Goal: Task Accomplishment & Management: Use online tool/utility

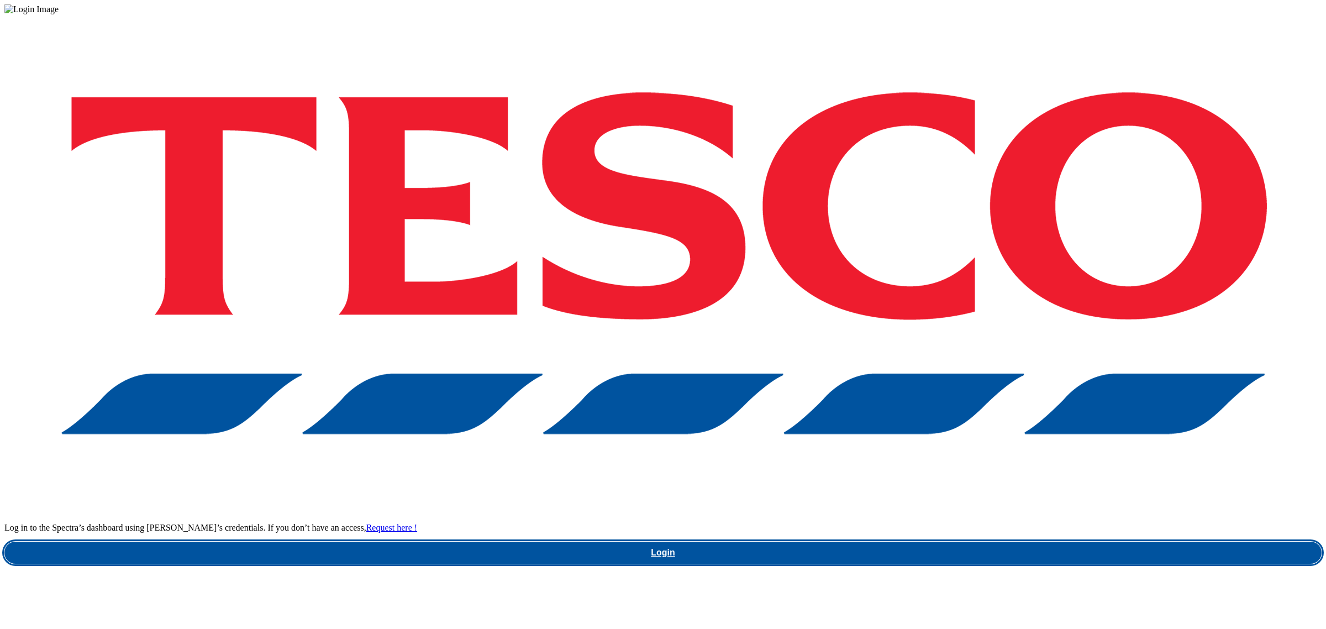
click at [999, 542] on link "Login" at bounding box center [662, 553] width 1317 height 22
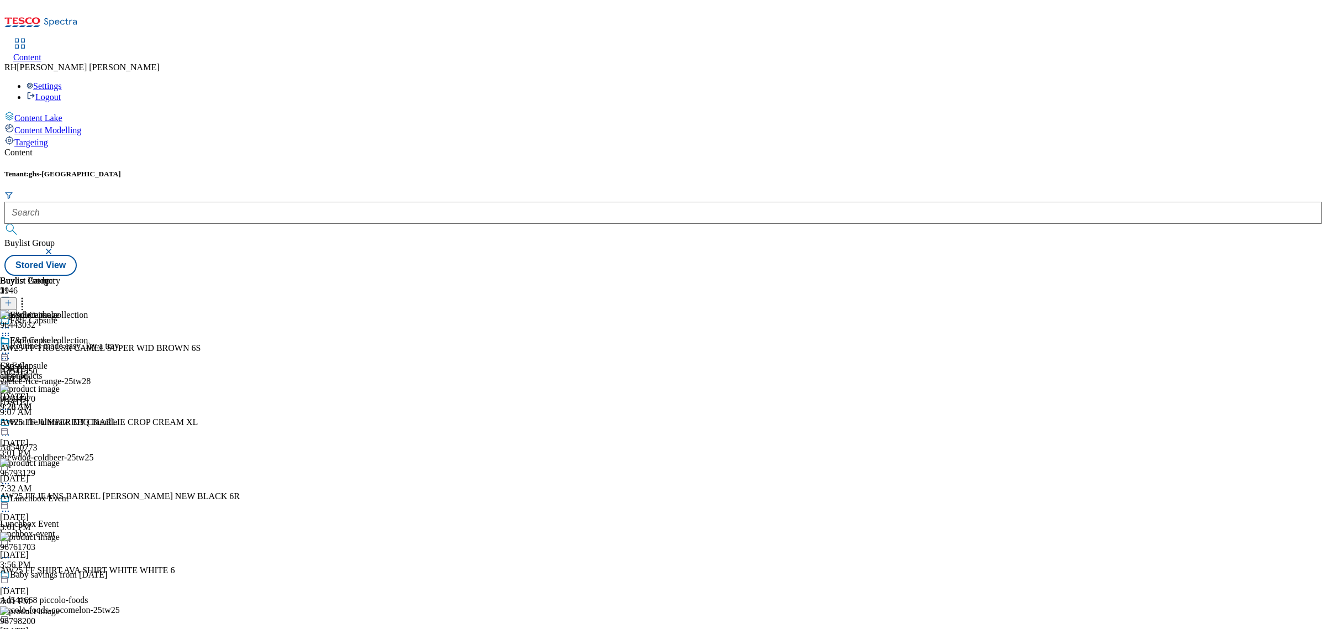
click at [28, 296] on icon at bounding box center [22, 301] width 11 height 11
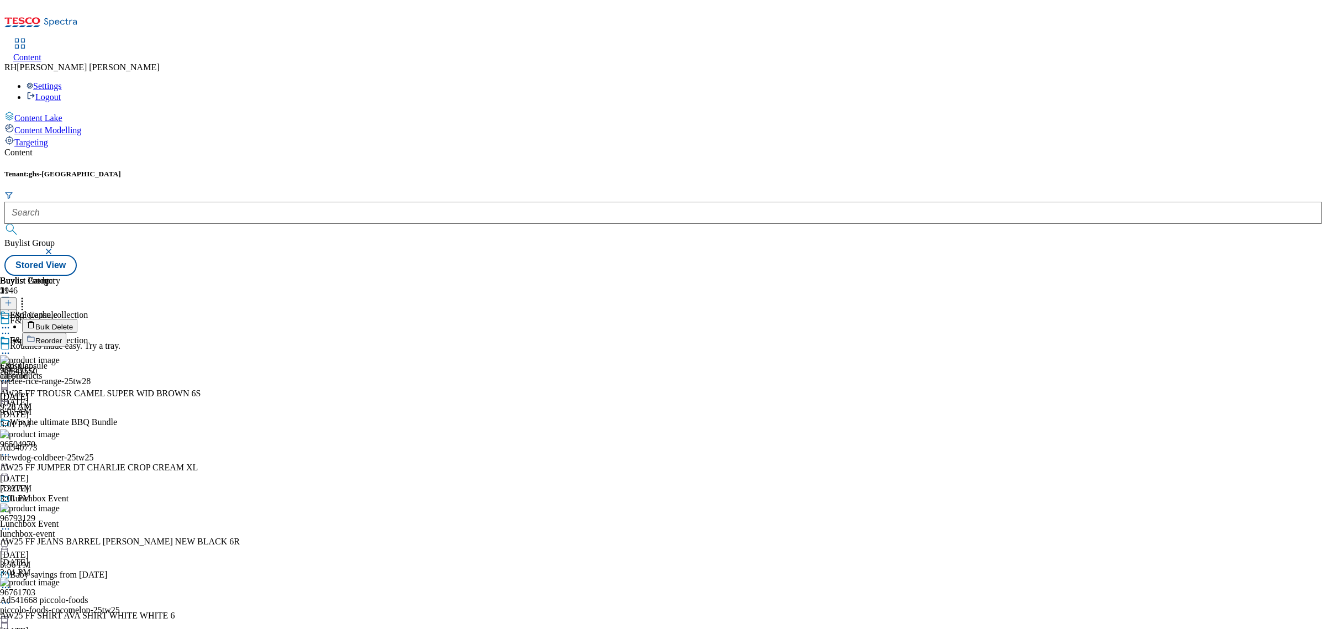
click at [62, 337] on span "Reorder" at bounding box center [48, 341] width 27 height 8
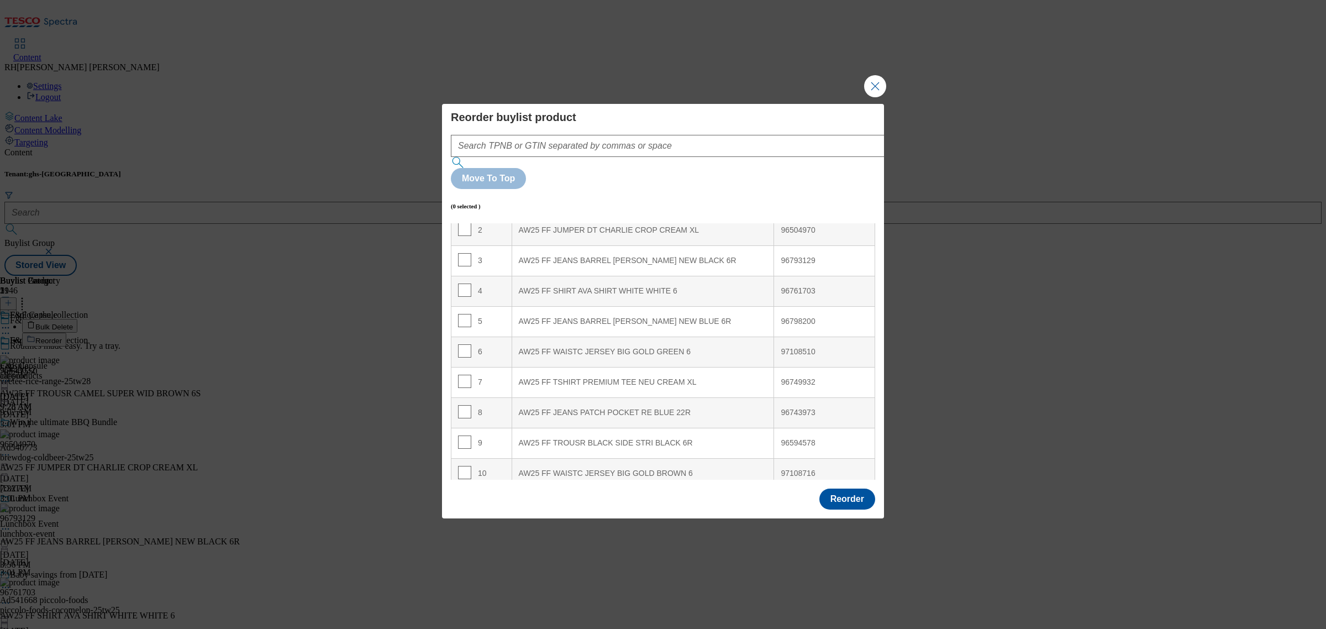
scroll to position [138, 0]
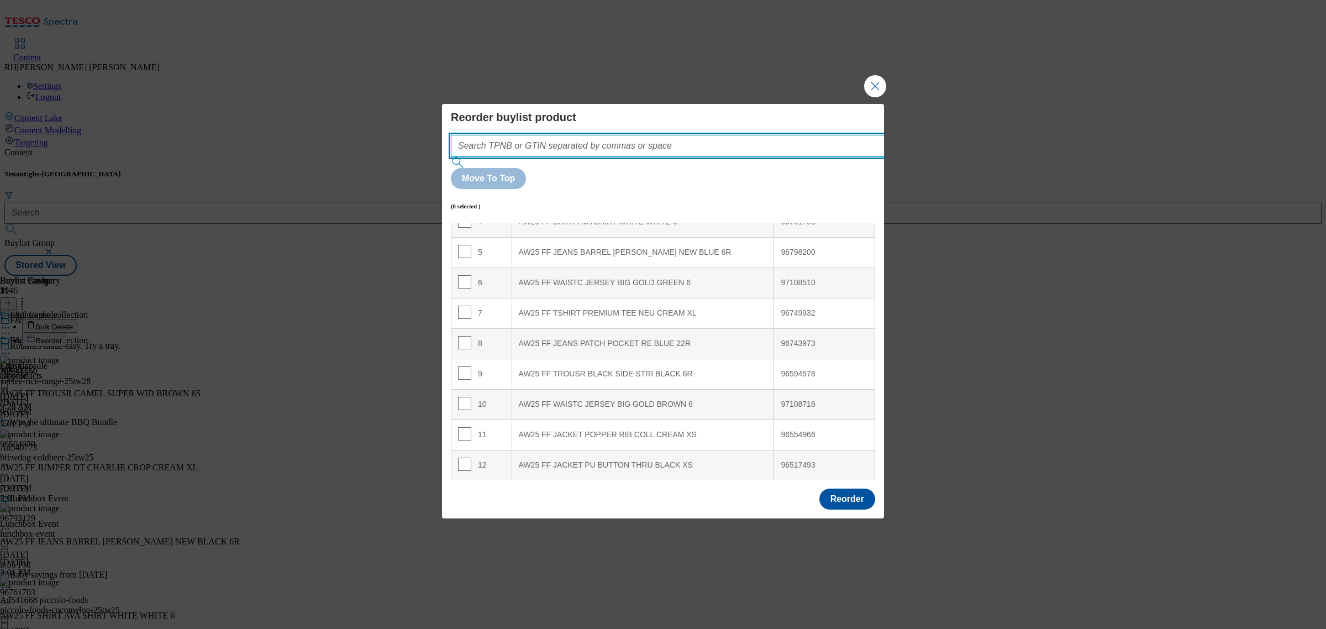
click at [534, 157] on input "Modal" at bounding box center [684, 146] width 467 height 22
paste input "96517493"
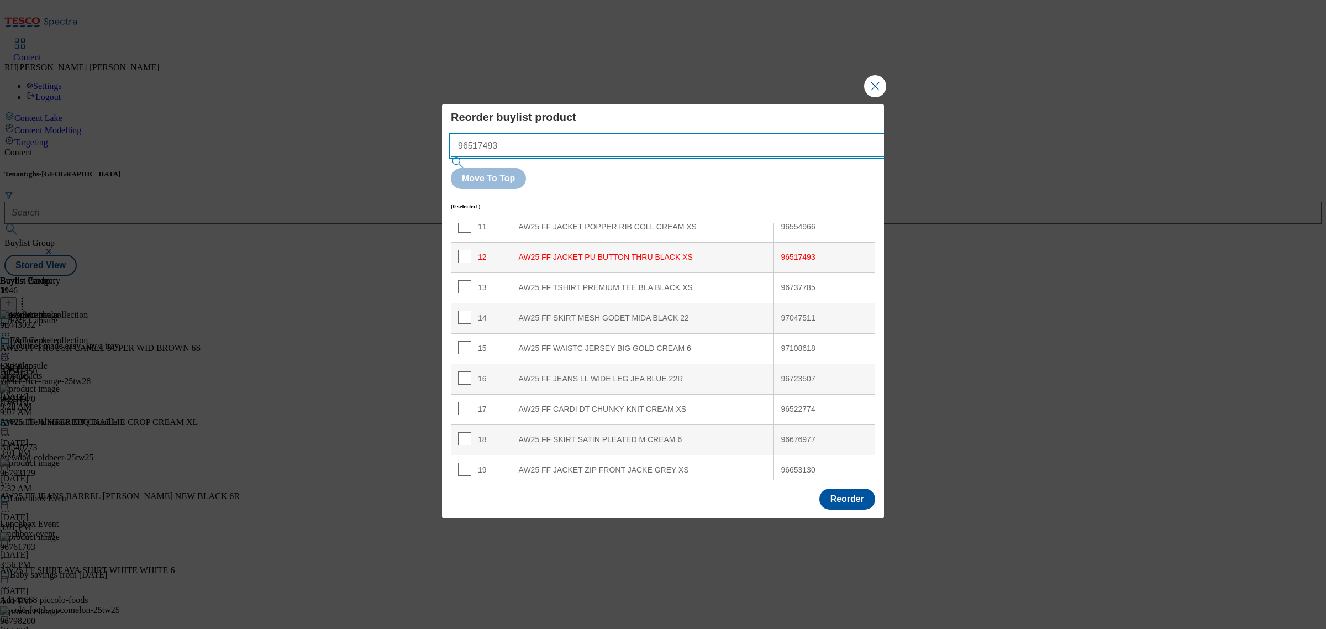
scroll to position [375, 0]
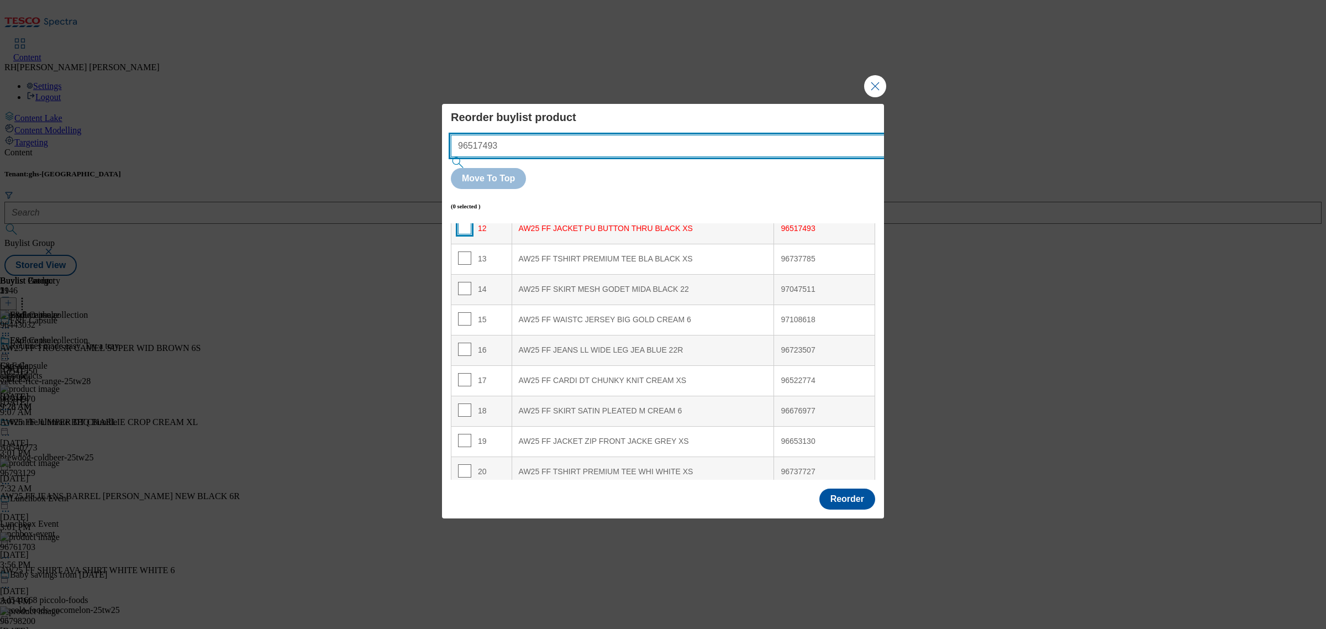
type input "96517493"
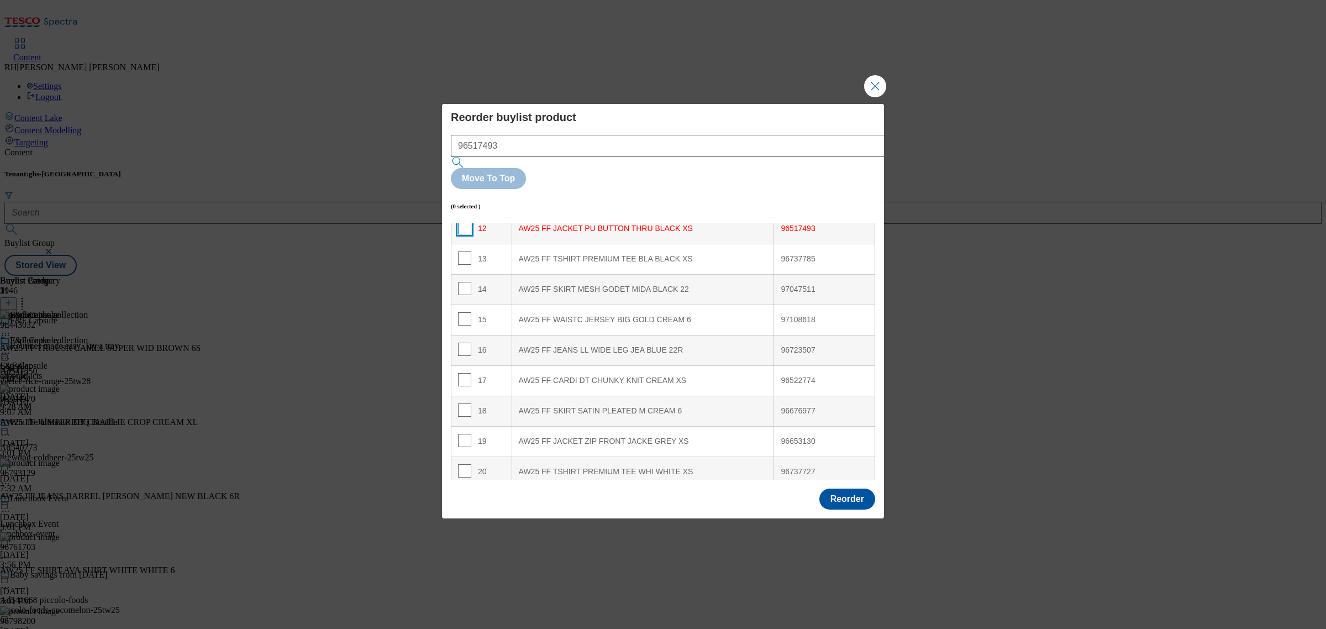
click at [461, 221] on input "Modal" at bounding box center [464, 227] width 13 height 13
checkbox input "true"
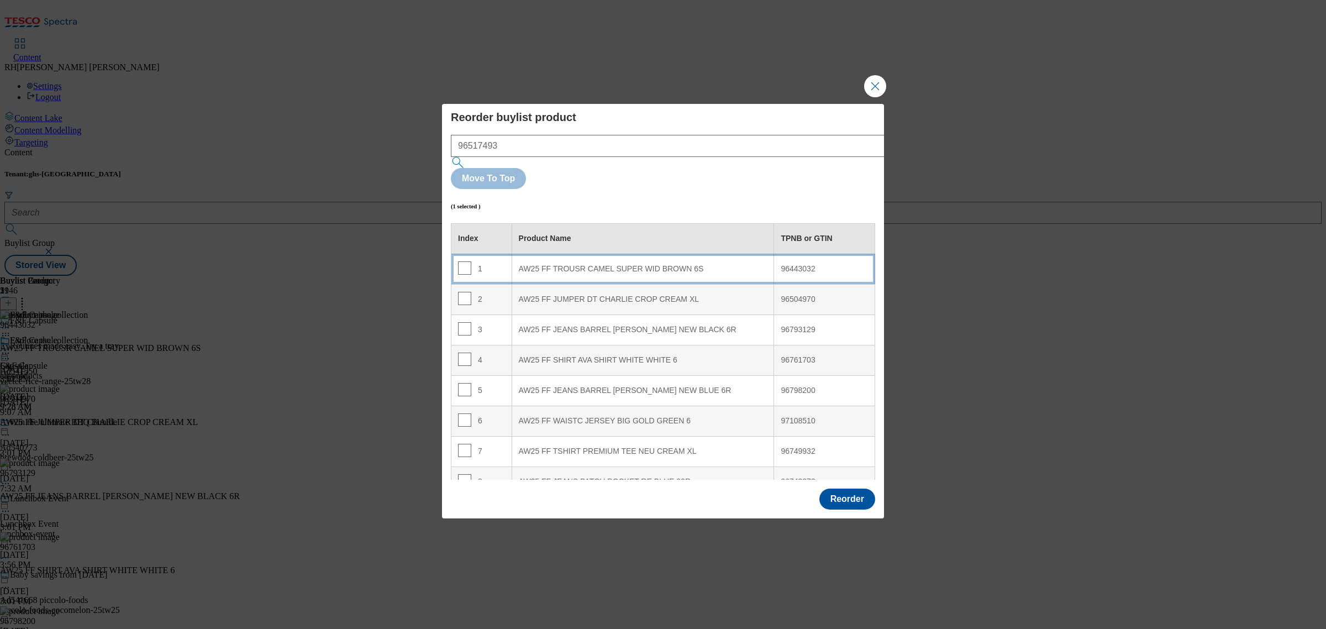
click at [663, 264] on div "AW25 FF TROUSR CAMEL SUPER WID BROWN 6S" at bounding box center [643, 269] width 249 height 10
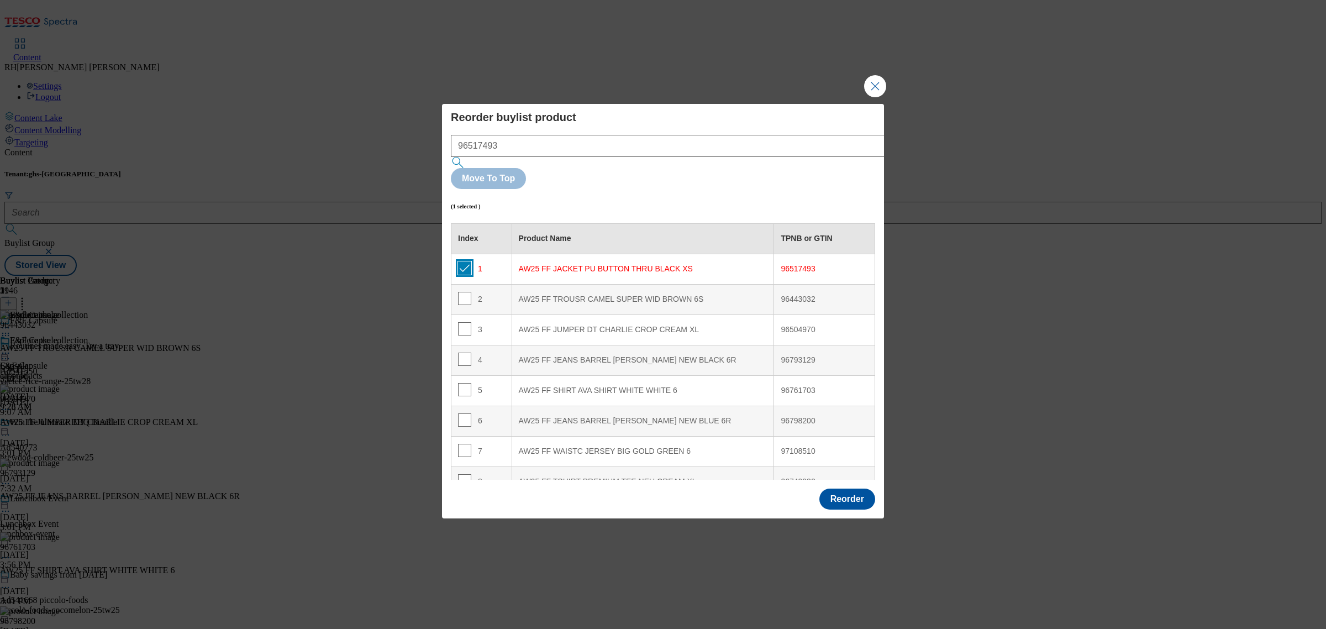
click at [463, 261] on input "Modal" at bounding box center [464, 267] width 13 height 13
checkbox input "false"
click at [844, 488] on button "Reorder" at bounding box center [847, 498] width 56 height 21
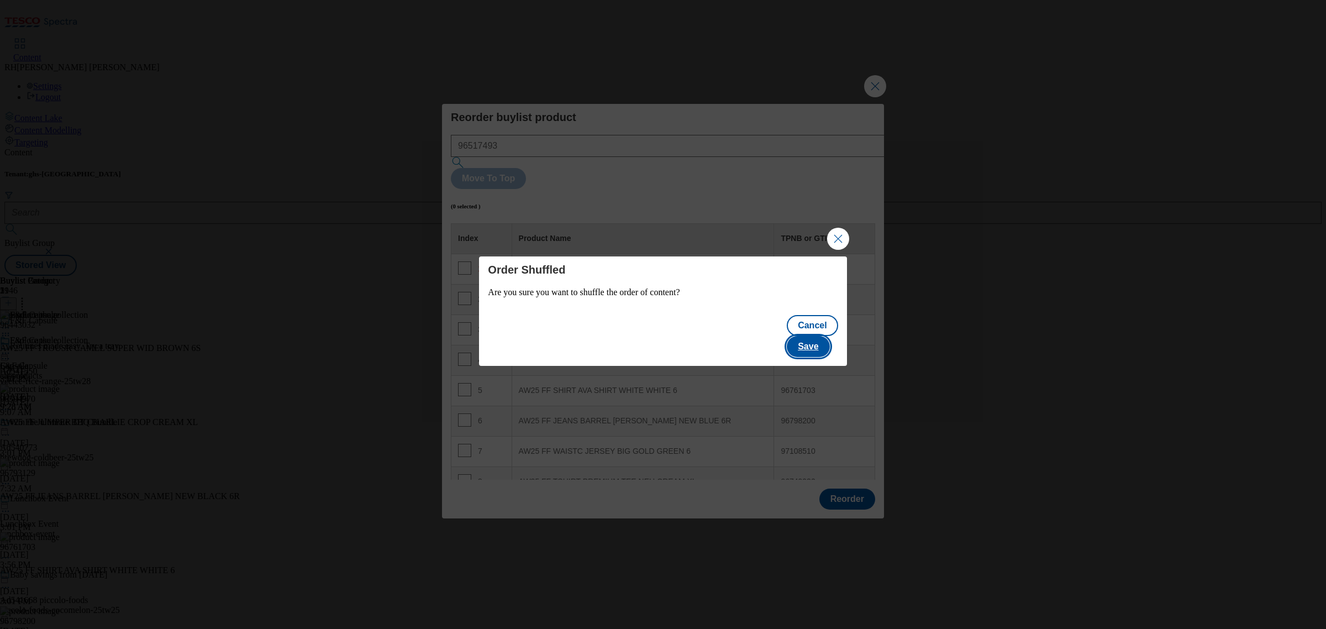
click at [813, 336] on button "Save" at bounding box center [808, 346] width 43 height 21
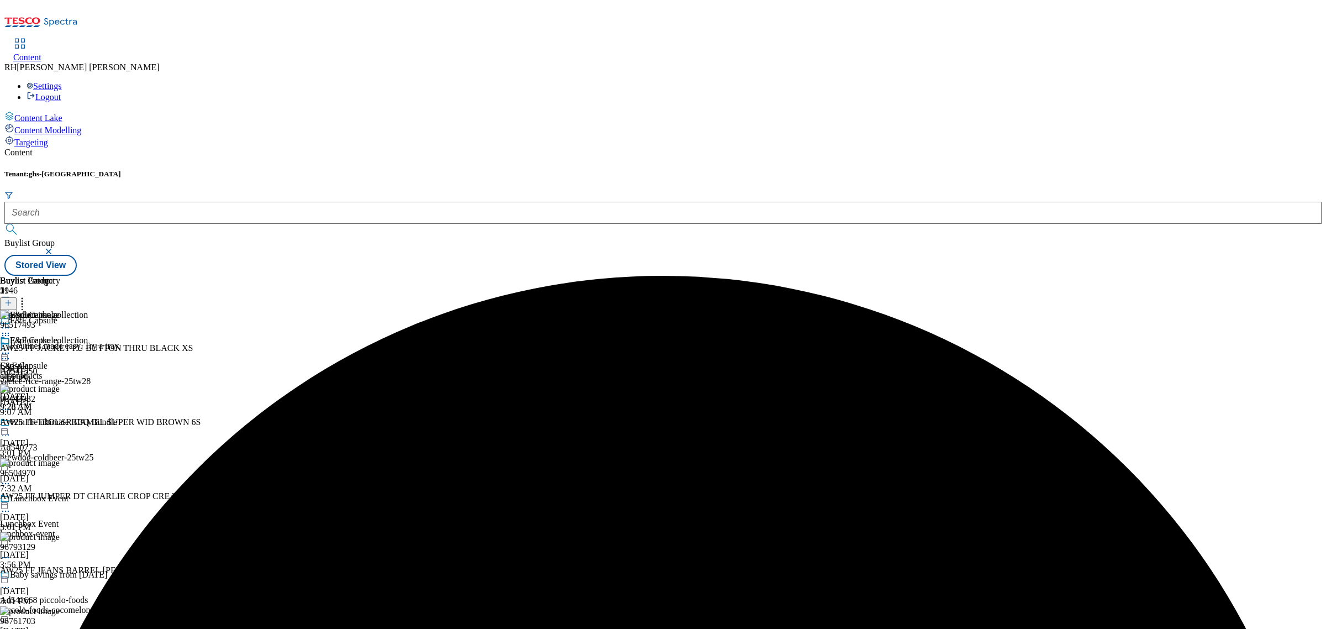
click at [11, 348] on icon at bounding box center [5, 353] width 11 height 11
click at [47, 372] on span "Edit" at bounding box center [40, 376] width 13 height 8
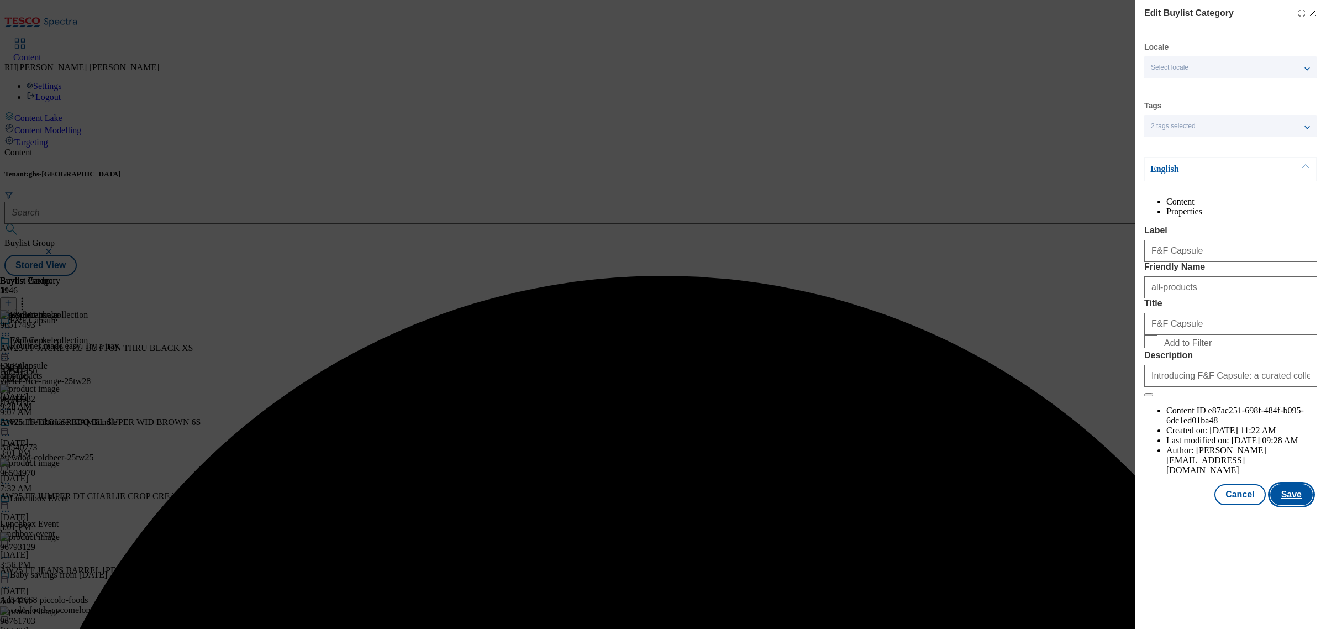
click at [1286, 505] on button "Save" at bounding box center [1291, 494] width 43 height 21
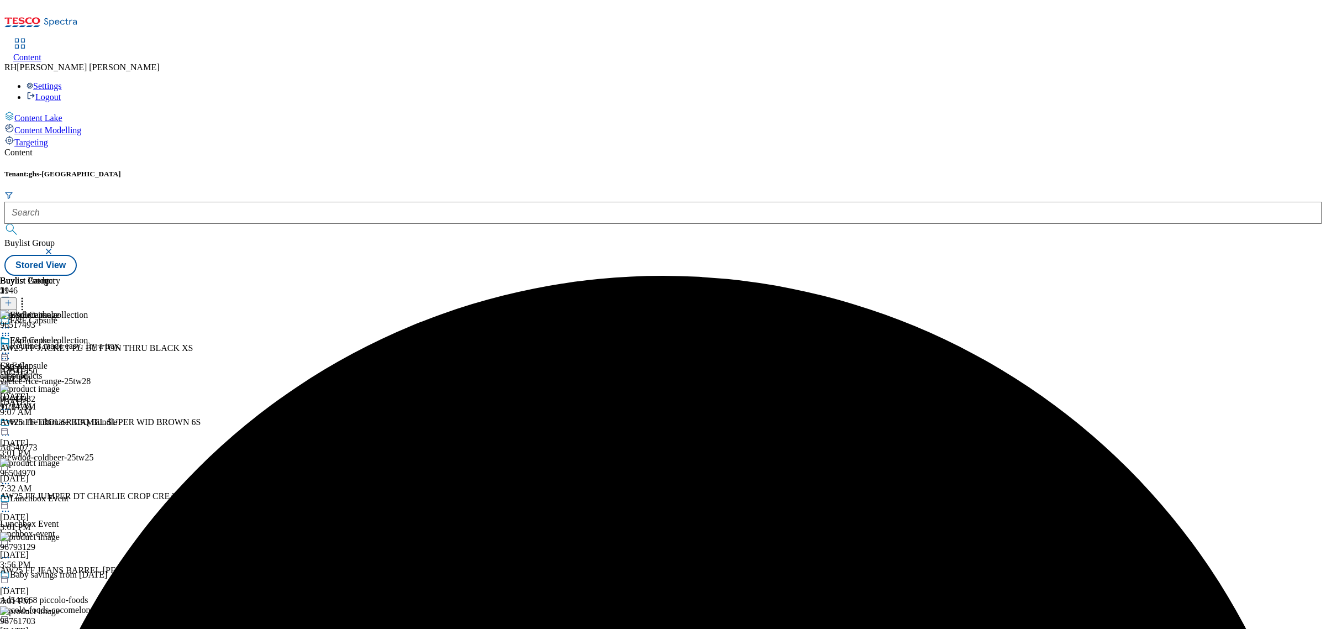
click at [11, 348] on icon at bounding box center [5, 353] width 11 height 11
click at [60, 423] on span "Preview" at bounding box center [47, 427] width 26 height 8
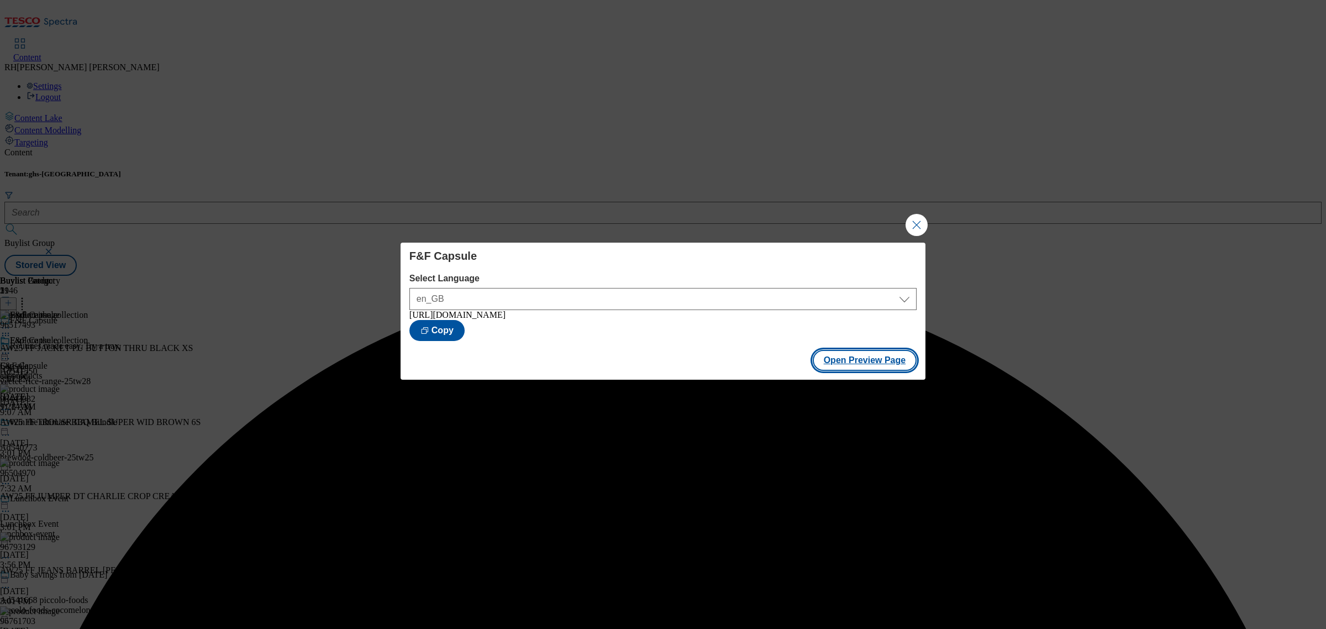
click at [865, 360] on button "Open Preview Page" at bounding box center [865, 360] width 104 height 21
click at [914, 217] on button "Close Modal" at bounding box center [917, 225] width 22 height 22
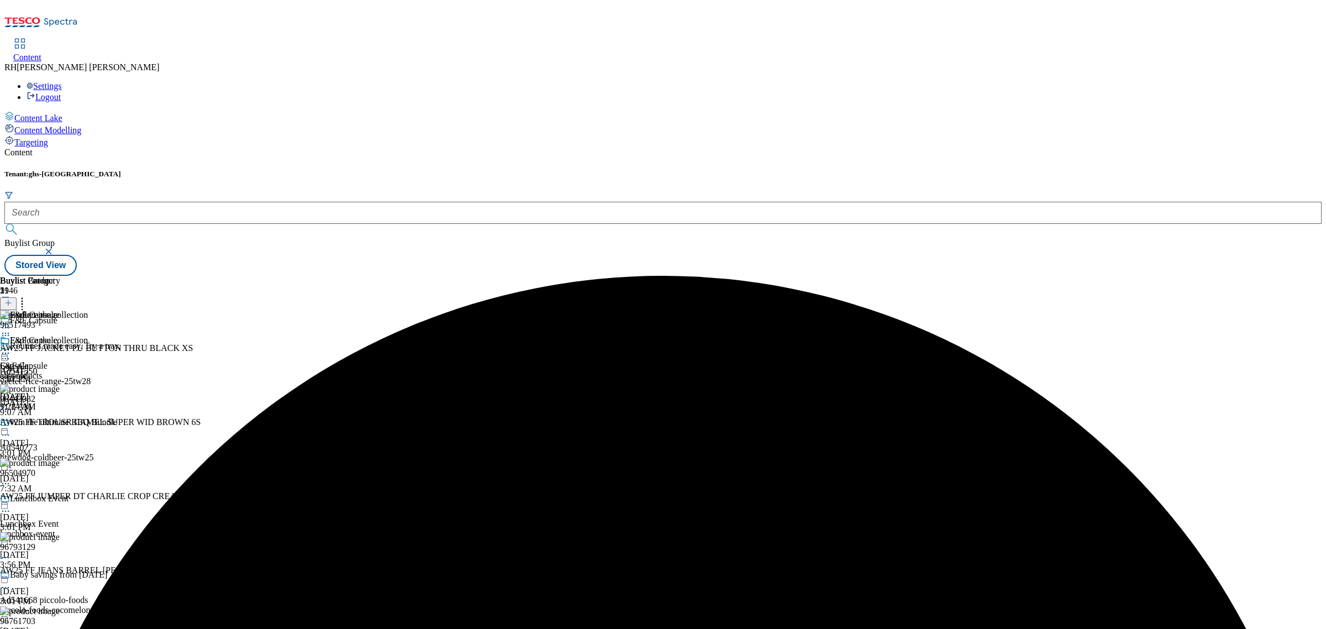
click at [11, 348] on icon at bounding box center [5, 353] width 11 height 11
click at [59, 461] on span "Publish" at bounding box center [46, 465] width 24 height 8
